Goal: Find specific page/section: Find specific page/section

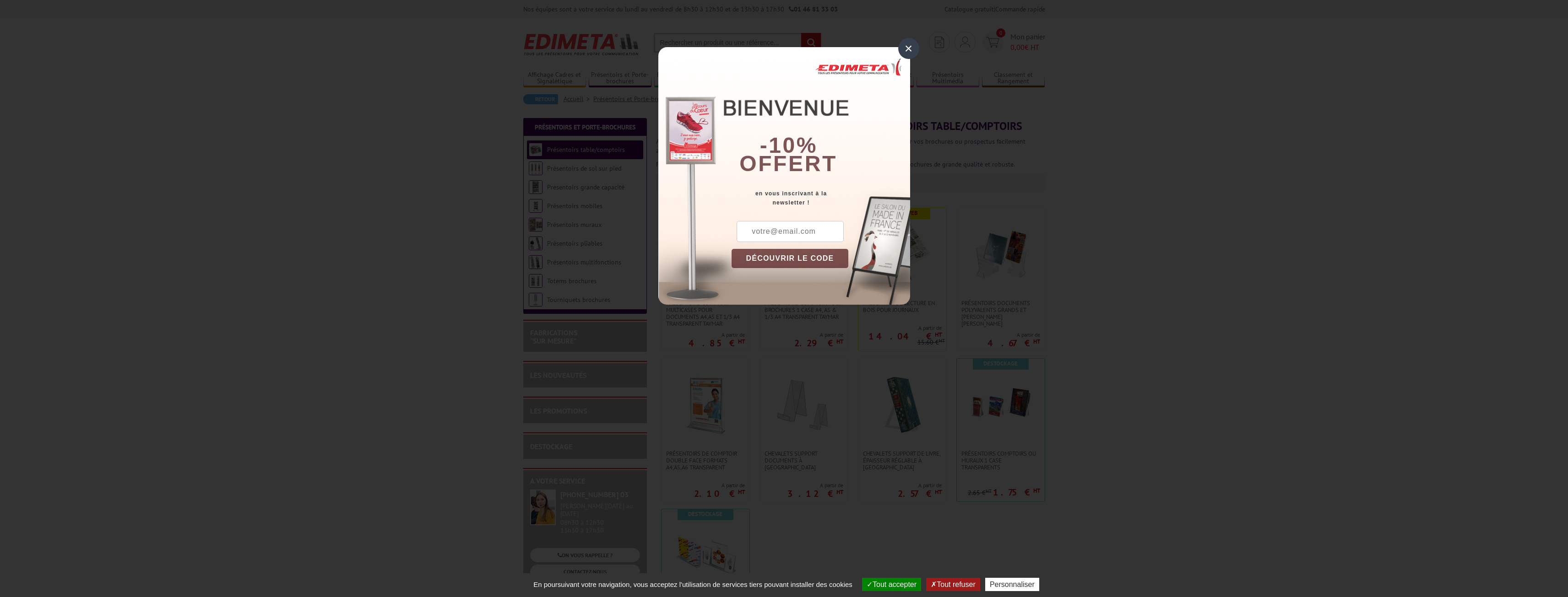
click at [912, 48] on div "×" at bounding box center [909, 49] width 21 height 21
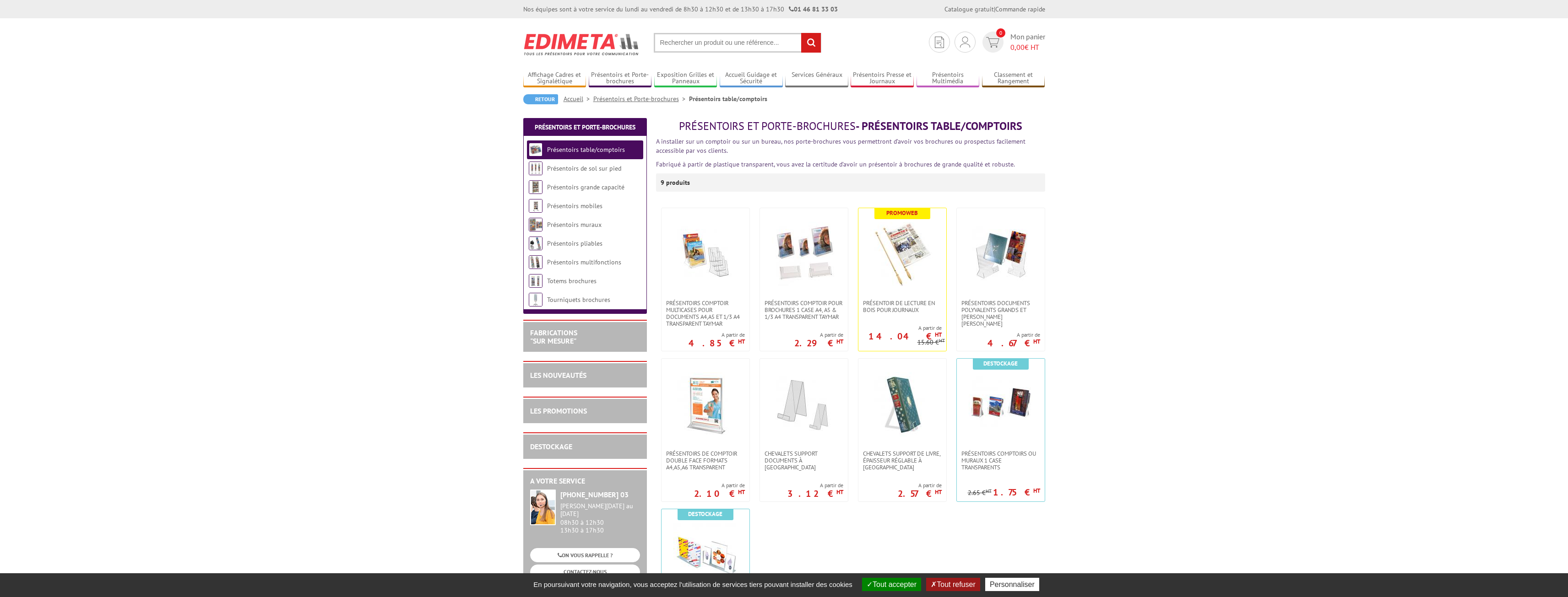
click at [696, 42] on input "text" at bounding box center [737, 42] width 168 height 20
click at [671, 46] on input "text" at bounding box center [737, 42] width 168 height 20
click at [677, 45] on input "text" at bounding box center [737, 42] width 168 height 20
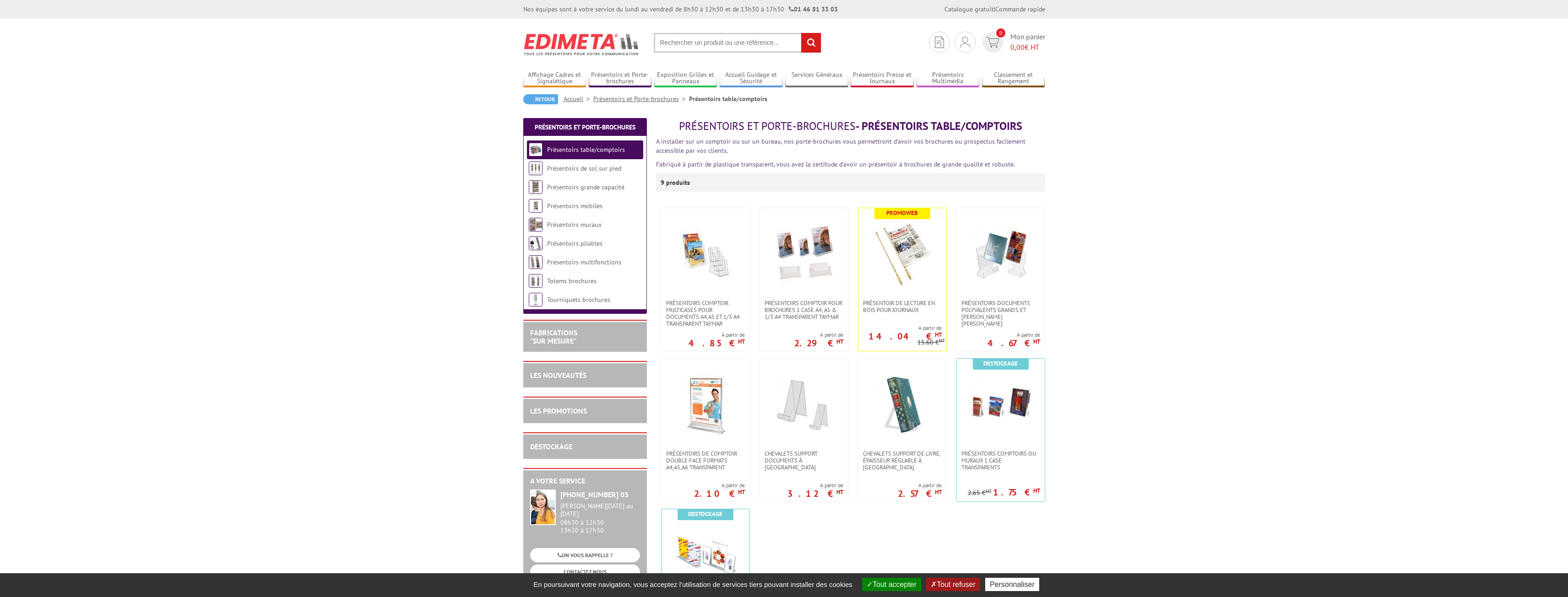
click at [677, 45] on input "text" at bounding box center [737, 42] width 168 height 20
type input "CHEVALET PLEXI"
click at [801, 33] on input "rechercher" at bounding box center [811, 42] width 20 height 20
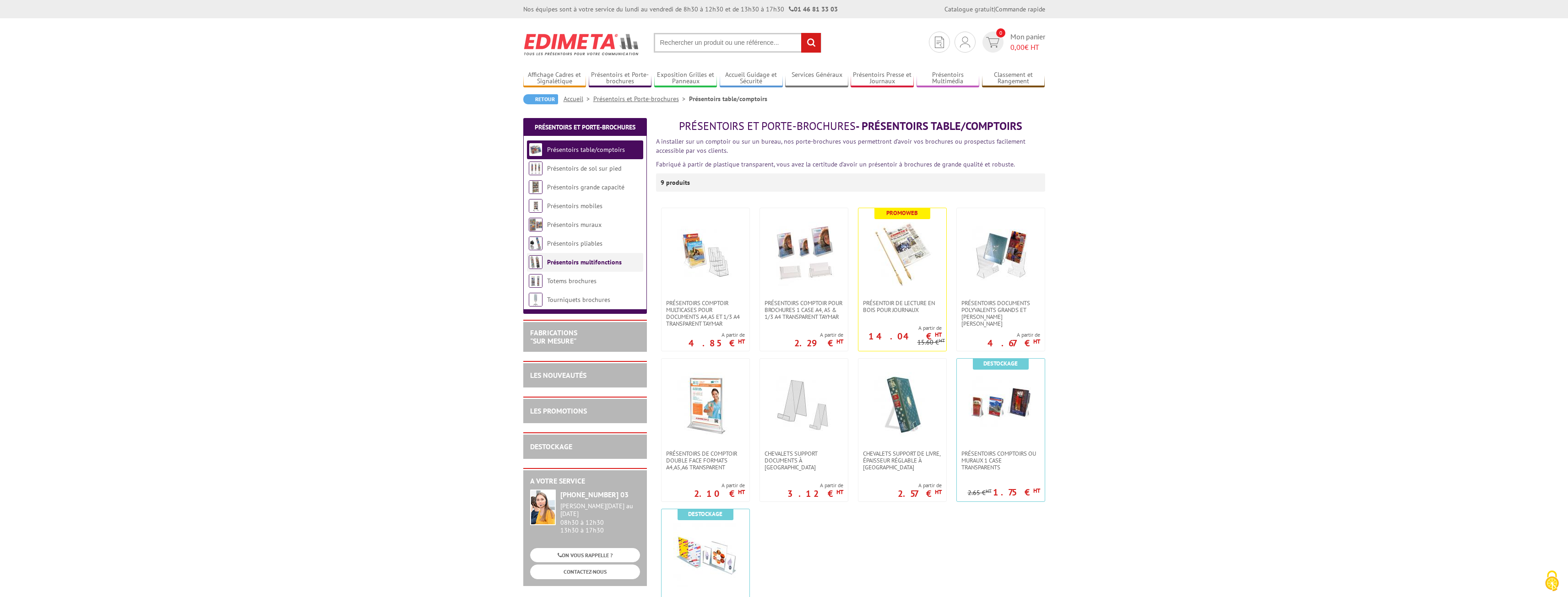
click at [583, 262] on link "Présentoirs multifonctions" at bounding box center [584, 262] width 74 height 8
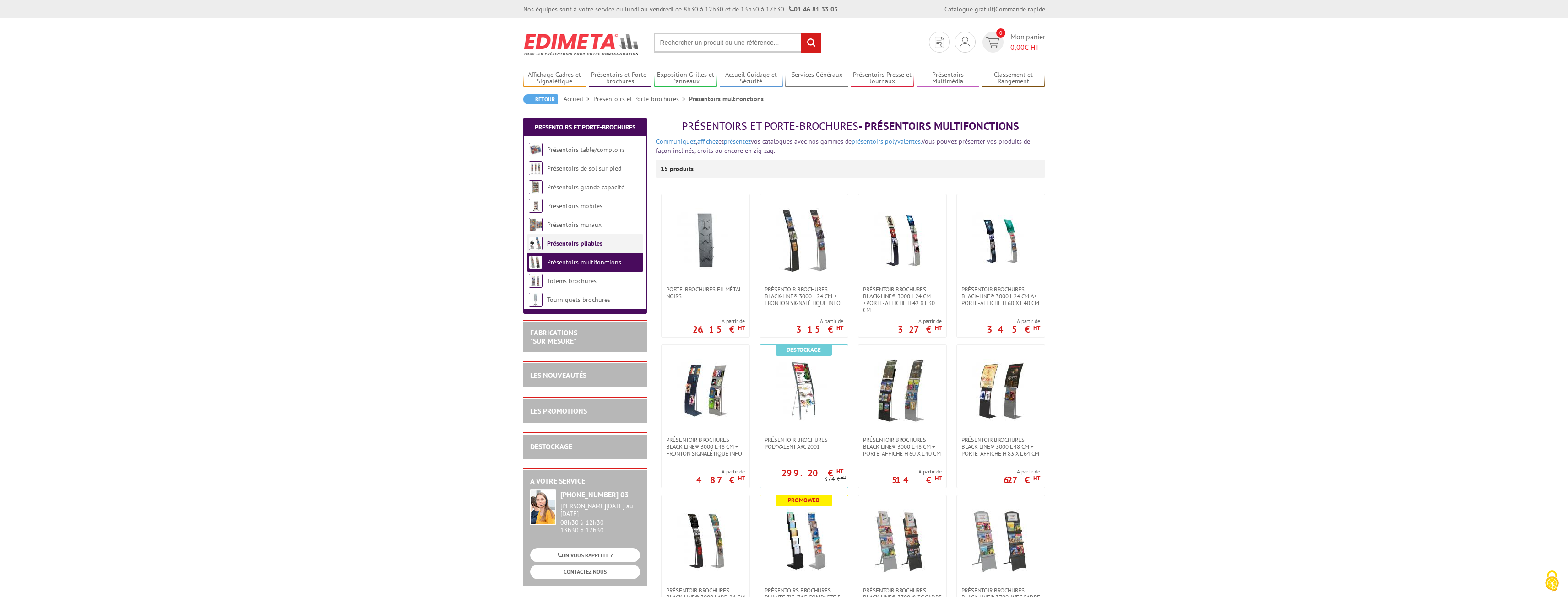
click at [587, 242] on link "Présentoirs pliables" at bounding box center [574, 244] width 55 height 8
